Goal: Information Seeking & Learning: Learn about a topic

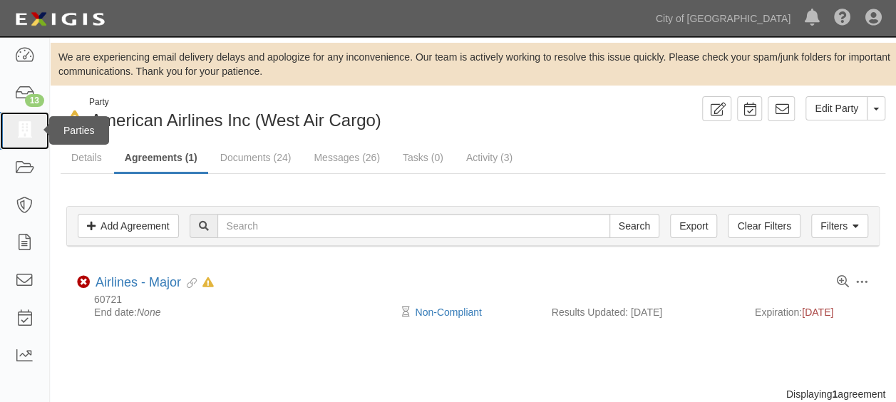
click at [26, 136] on icon at bounding box center [24, 131] width 20 height 16
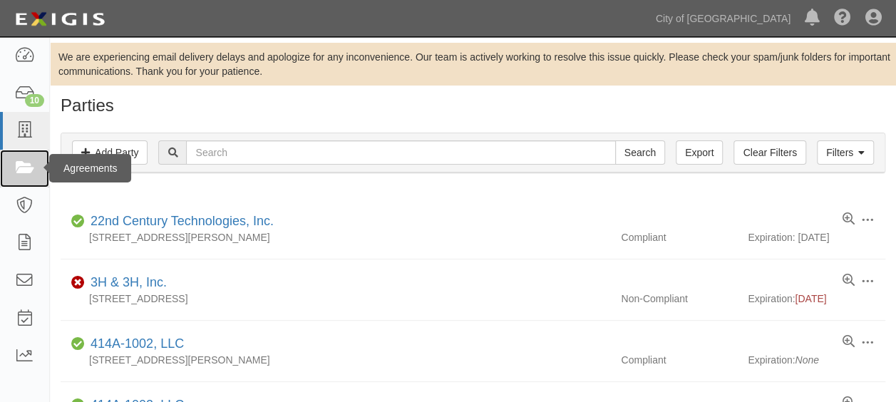
click at [14, 174] on link at bounding box center [24, 169] width 49 height 38
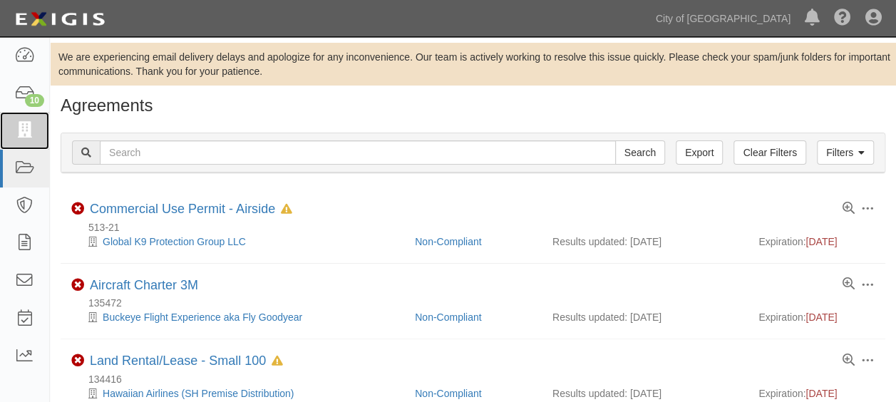
click at [27, 138] on icon at bounding box center [24, 131] width 20 height 16
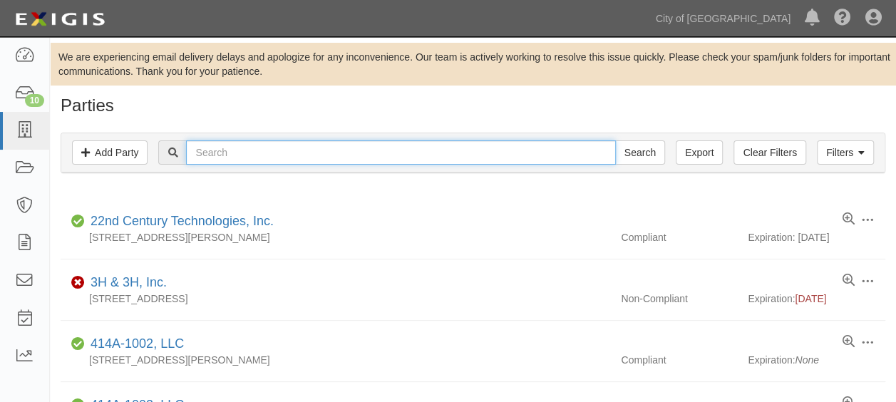
click at [217, 148] on input "text" at bounding box center [400, 152] width 429 height 24
type input "farms"
click at [615, 140] on input "Search" at bounding box center [640, 152] width 50 height 24
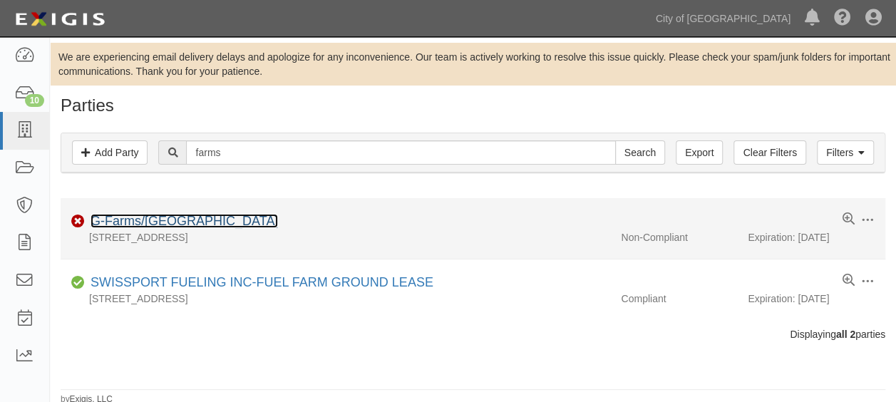
click at [187, 215] on link "G-Farms/Tal Wi Wi Ranch" at bounding box center [184, 221] width 187 height 14
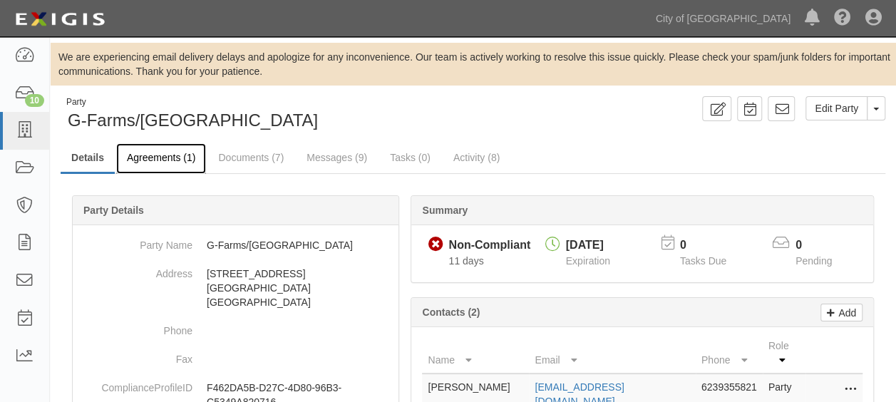
click at [172, 153] on link "Agreements (1)" at bounding box center [161, 158] width 90 height 31
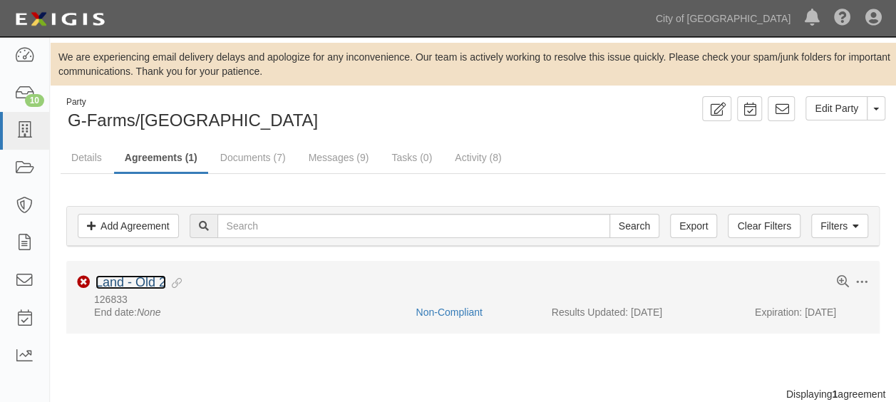
click at [111, 278] on link "Land - Old 2" at bounding box center [131, 282] width 71 height 14
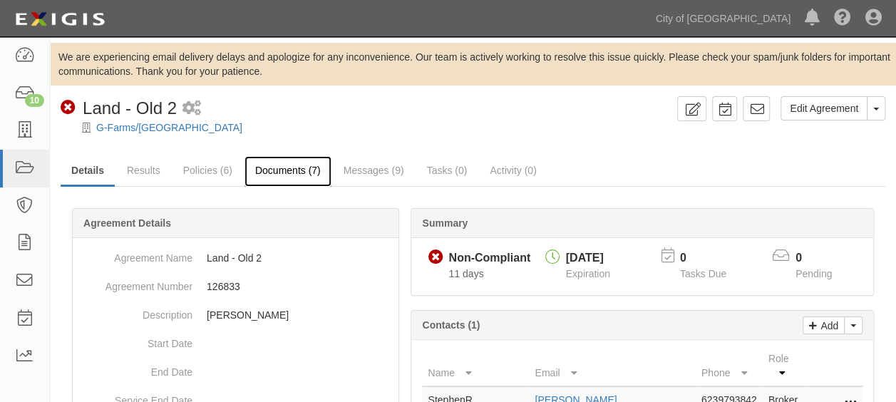
click at [257, 173] on link "Documents (7)" at bounding box center [287, 171] width 87 height 31
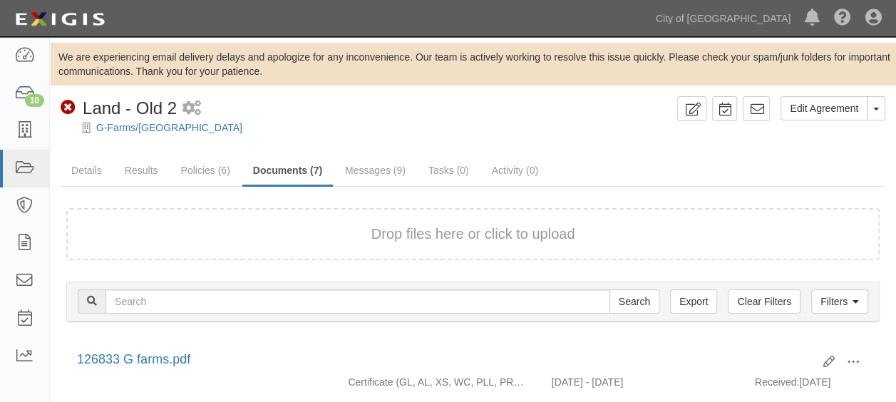
click at [416, 229] on button "Drop files here or click to upload" at bounding box center [473, 234] width 204 height 21
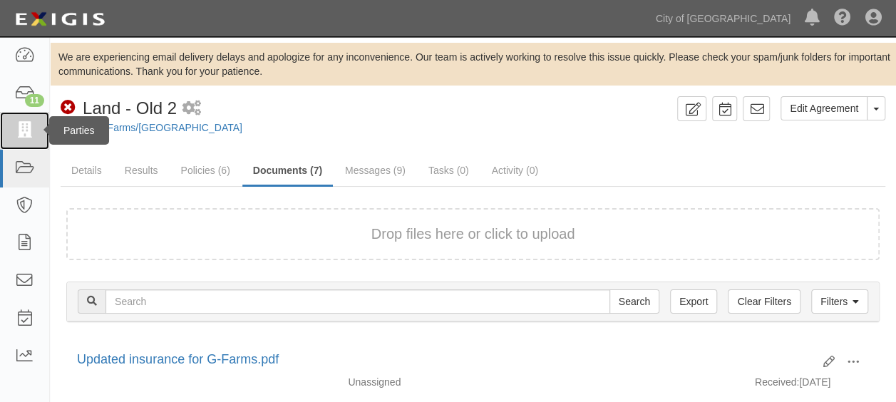
click at [23, 137] on icon at bounding box center [24, 131] width 20 height 16
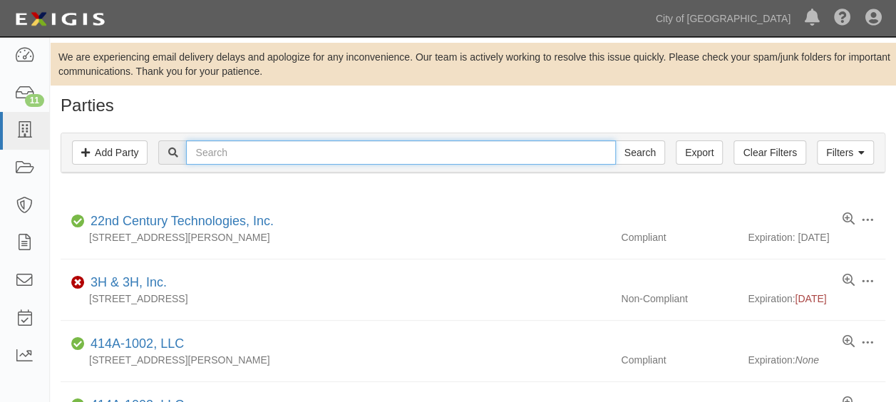
click at [239, 151] on input "text" at bounding box center [400, 152] width 429 height 24
type input "united airlines"
click at [615, 140] on input "Search" at bounding box center [640, 152] width 50 height 24
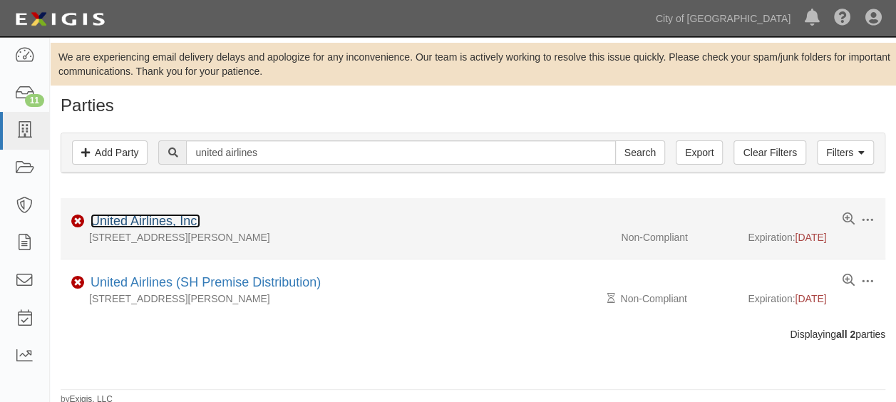
click at [189, 215] on link "United Airlines, Inc." at bounding box center [146, 221] width 110 height 14
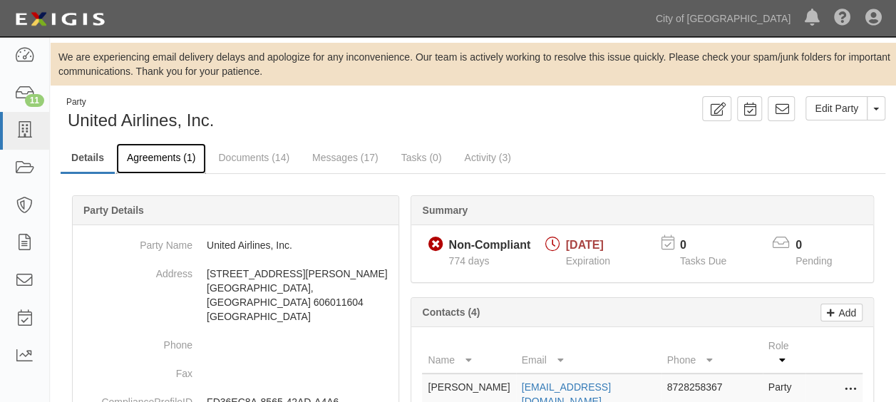
click at [175, 156] on link "Agreements (1)" at bounding box center [161, 158] width 90 height 31
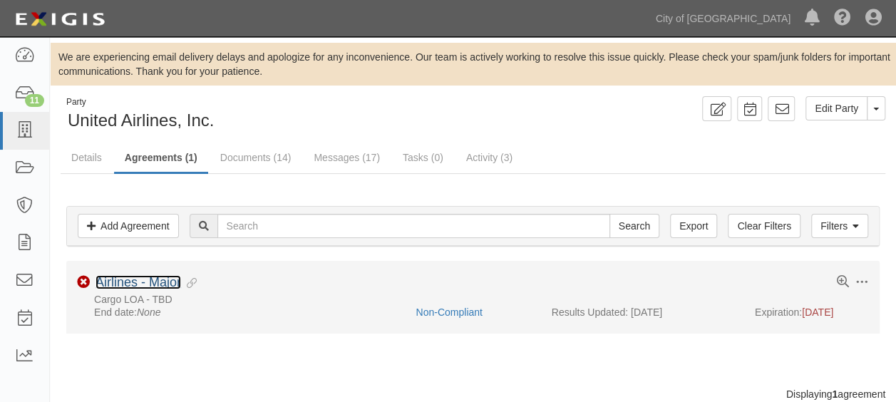
click at [169, 281] on link "Airlines - Major" at bounding box center [139, 282] width 86 height 14
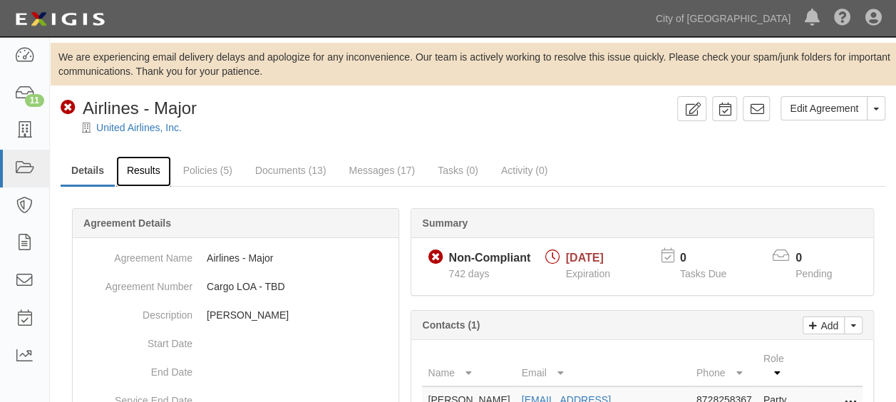
click at [152, 171] on link "Results" at bounding box center [143, 171] width 55 height 31
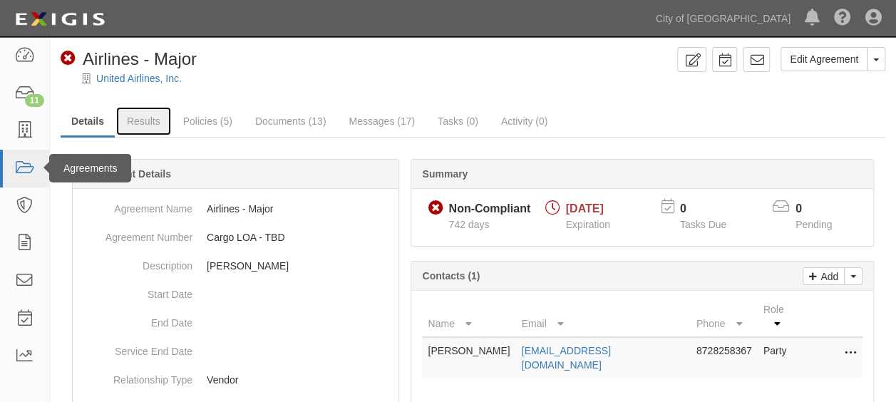
scroll to position [71, 0]
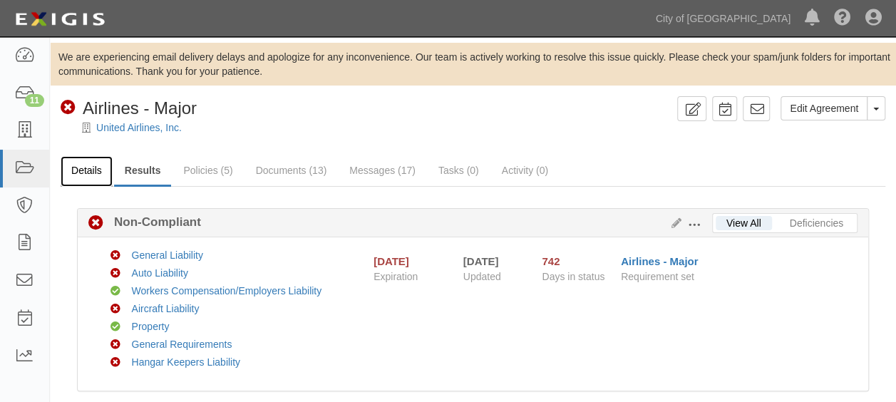
click at [90, 164] on link "Details" at bounding box center [87, 171] width 52 height 31
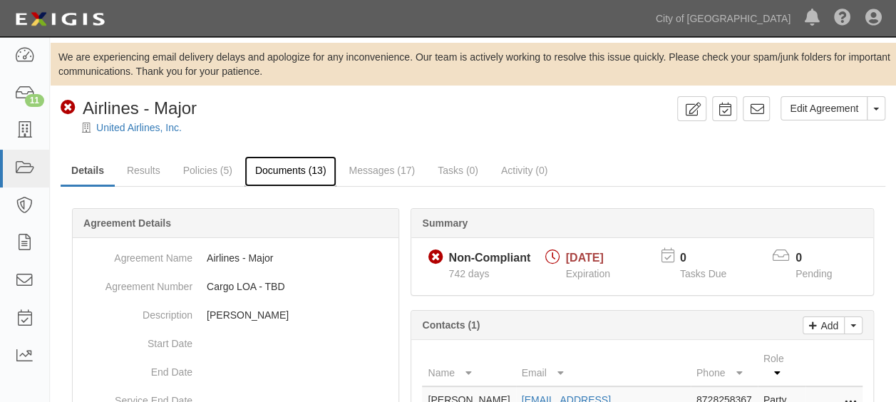
click at [294, 178] on link "Documents (13)" at bounding box center [290, 171] width 93 height 31
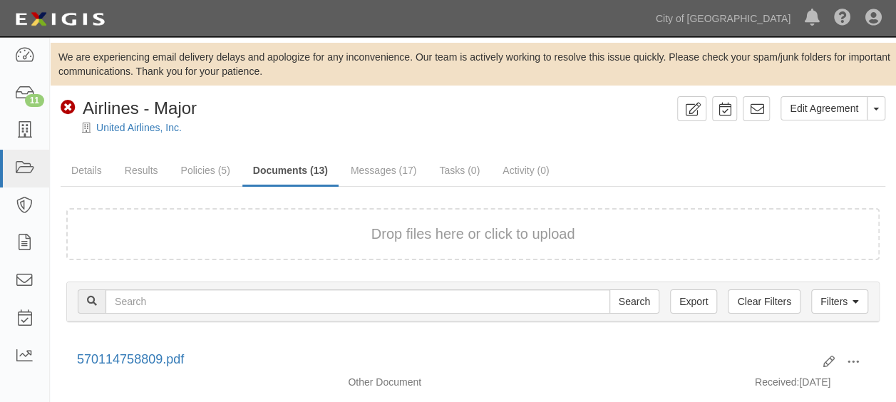
click at [405, 235] on button "Drop files here or click to upload" at bounding box center [473, 234] width 204 height 21
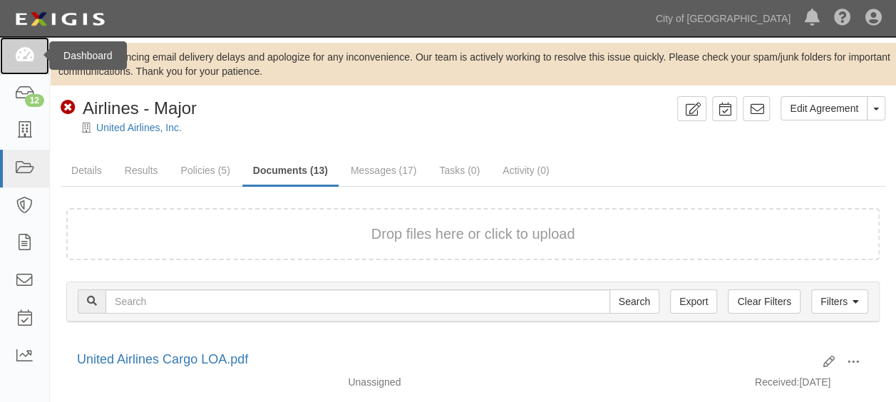
click at [24, 68] on link at bounding box center [24, 56] width 49 height 38
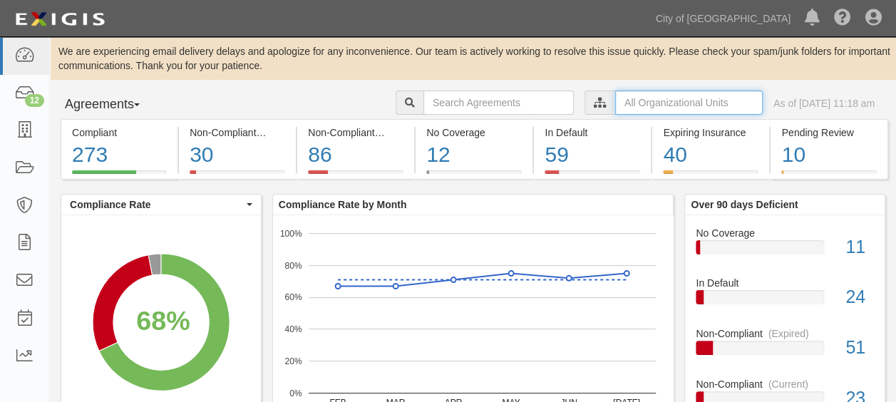
click at [641, 103] on input "text" at bounding box center [689, 103] width 148 height 24
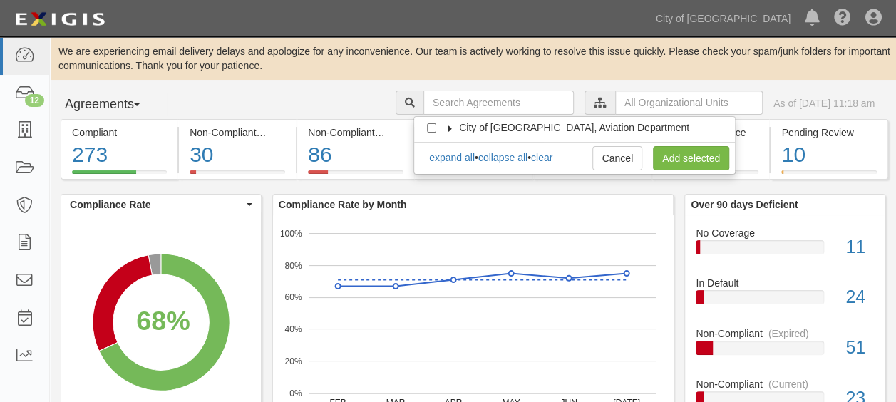
click at [450, 130] on icon at bounding box center [450, 128] width 10 height 6
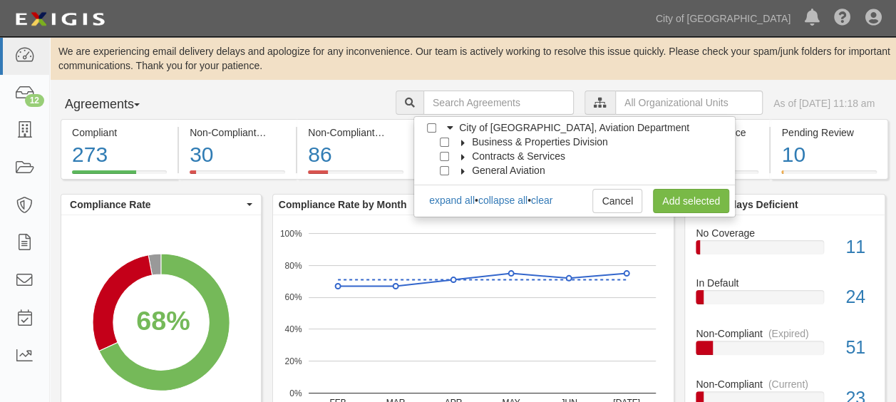
click at [450, 125] on icon at bounding box center [450, 128] width 6 height 10
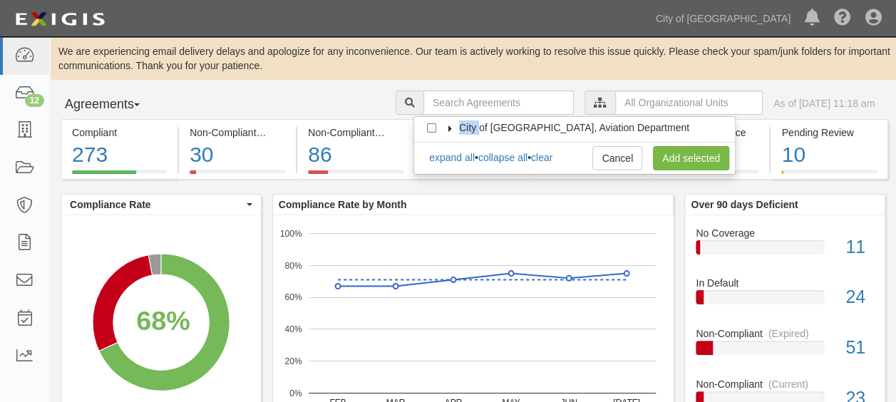
click at [450, 125] on icon at bounding box center [450, 128] width 10 height 6
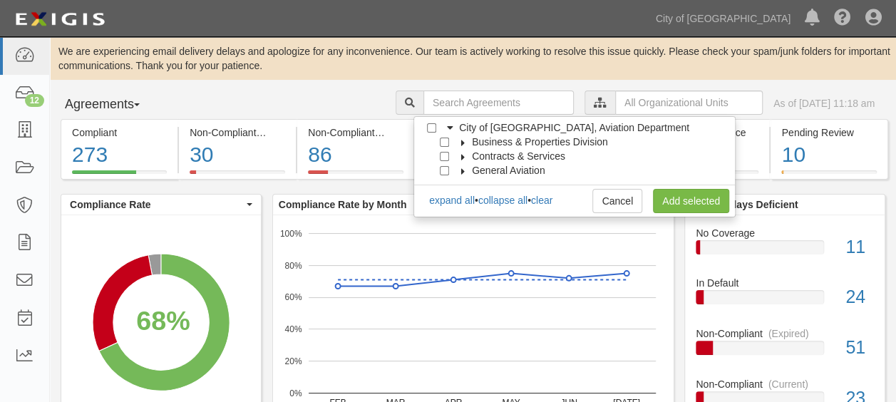
drag, startPoint x: 450, startPoint y: 125, endPoint x: 460, endPoint y: 140, distance: 17.4
click at [460, 140] on icon at bounding box center [463, 143] width 10 height 6
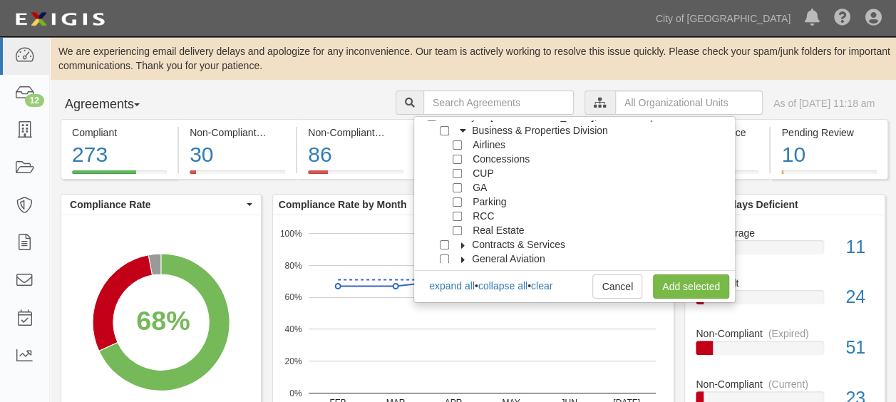
scroll to position [14, 0]
click at [457, 229] on input "Real Estate" at bounding box center [457, 227] width 9 height 9
checkbox input "true"
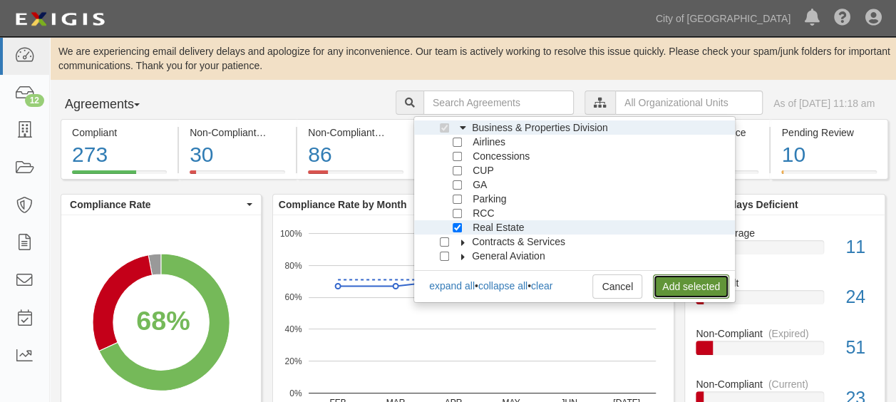
click at [668, 287] on link "Add selected" at bounding box center [691, 286] width 76 height 24
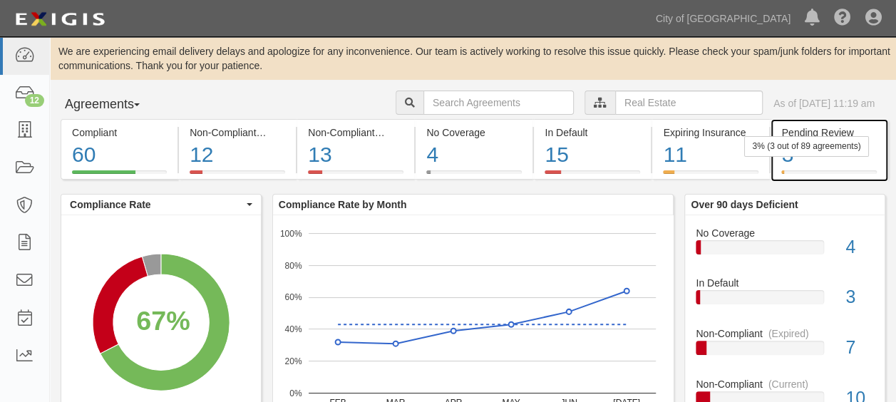
click at [804, 159] on div "3" at bounding box center [828, 155] width 95 height 31
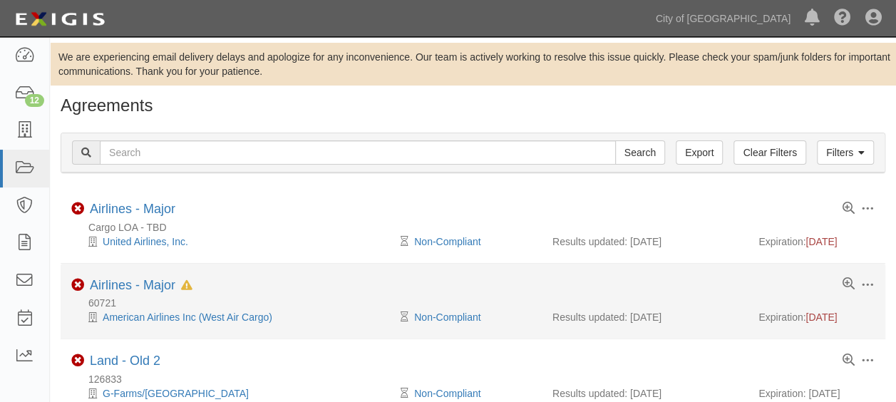
click at [158, 301] on div "60721" at bounding box center [478, 303] width 814 height 14
click at [401, 292] on div "Toggle Agreement Dropdown Edit Log activity Add task Send message Archive Non-C…" at bounding box center [473, 287] width 825 height 18
click at [153, 282] on link "Airlines - Major" at bounding box center [133, 285] width 86 height 14
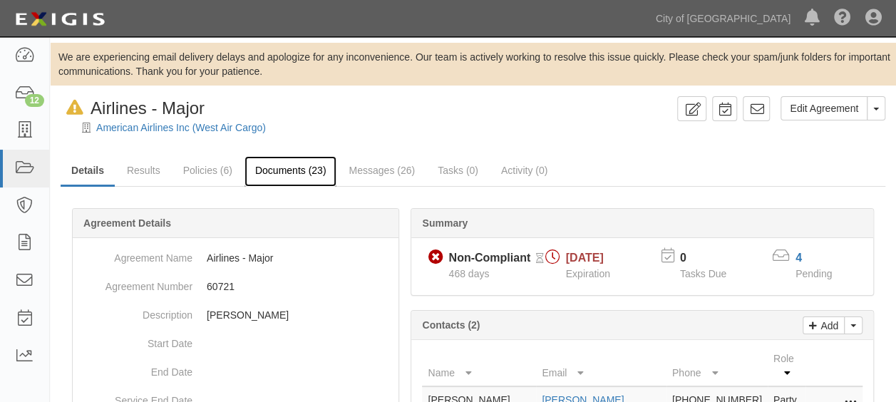
click at [274, 167] on link "Documents (23)" at bounding box center [290, 171] width 93 height 31
click at [473, 24] on div "Dashboard 12 Inbox Parties Agreements Coverages Documents Messages Tasks Report…" at bounding box center [448, 18] width 875 height 36
